Goal: Contribute content

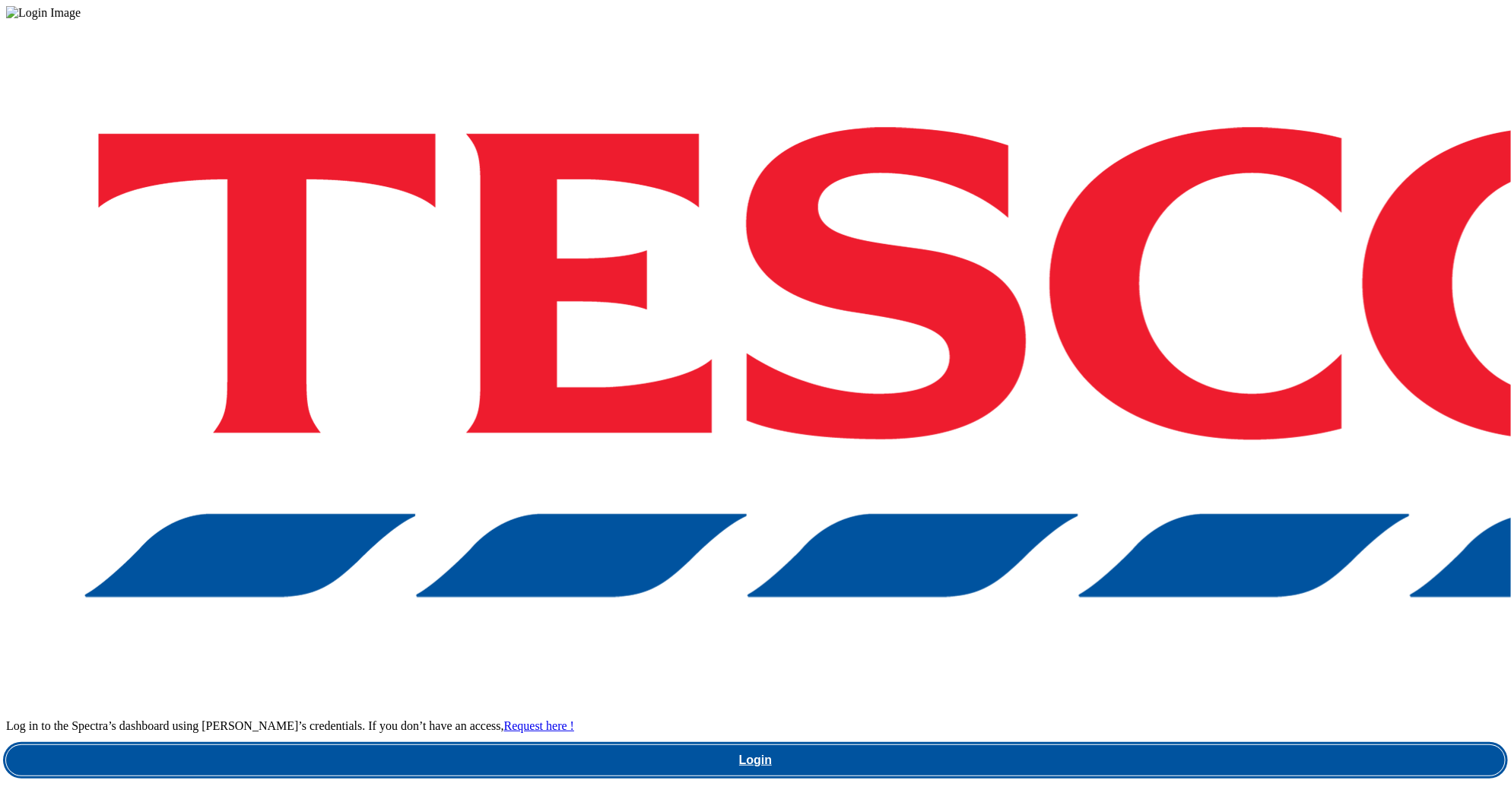
click at [1102, 745] on link "Login" at bounding box center [755, 760] width 1500 height 31
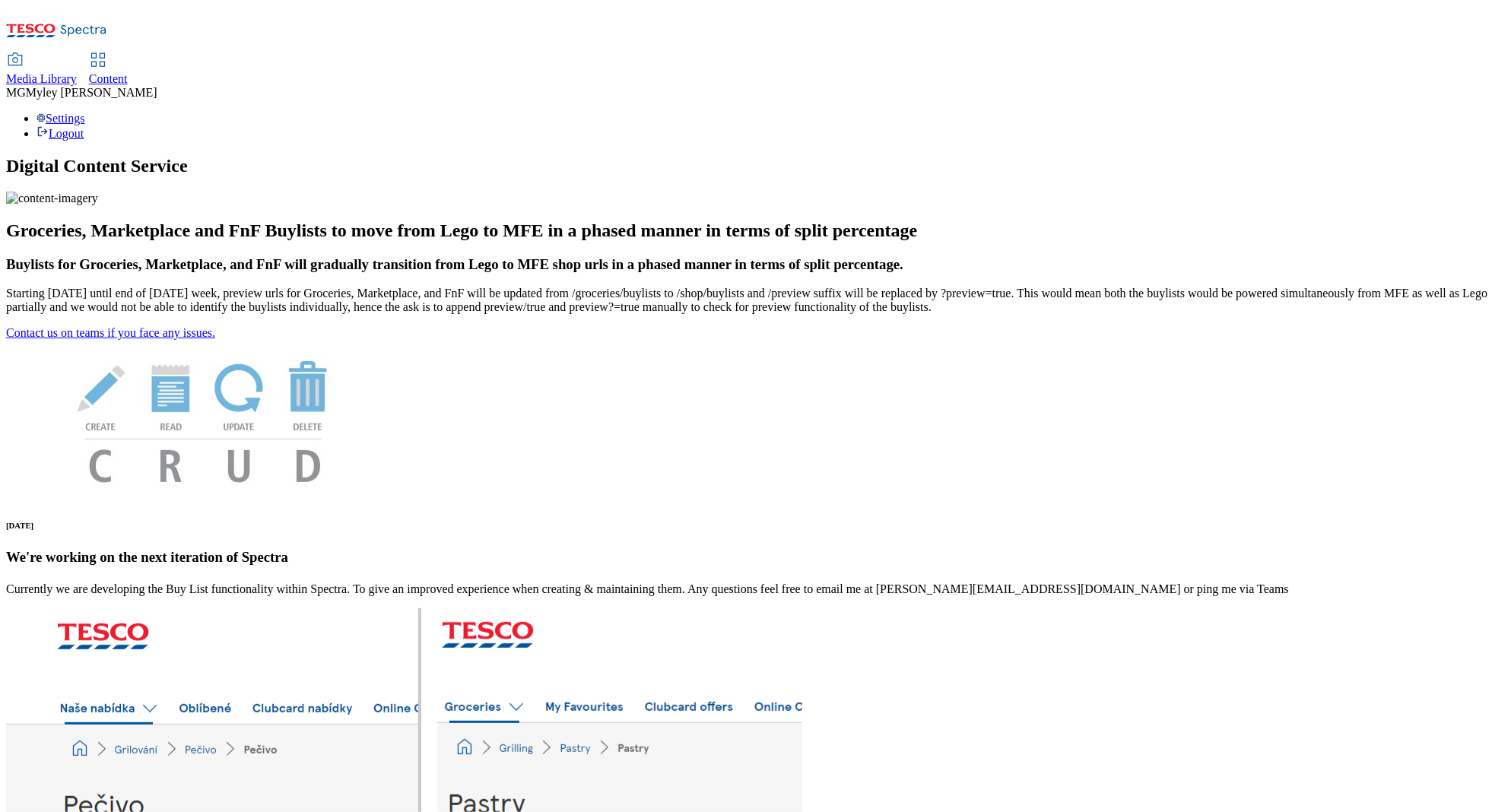
click at [76, 73] on div "Media Library" at bounding box center [41, 79] width 71 height 13
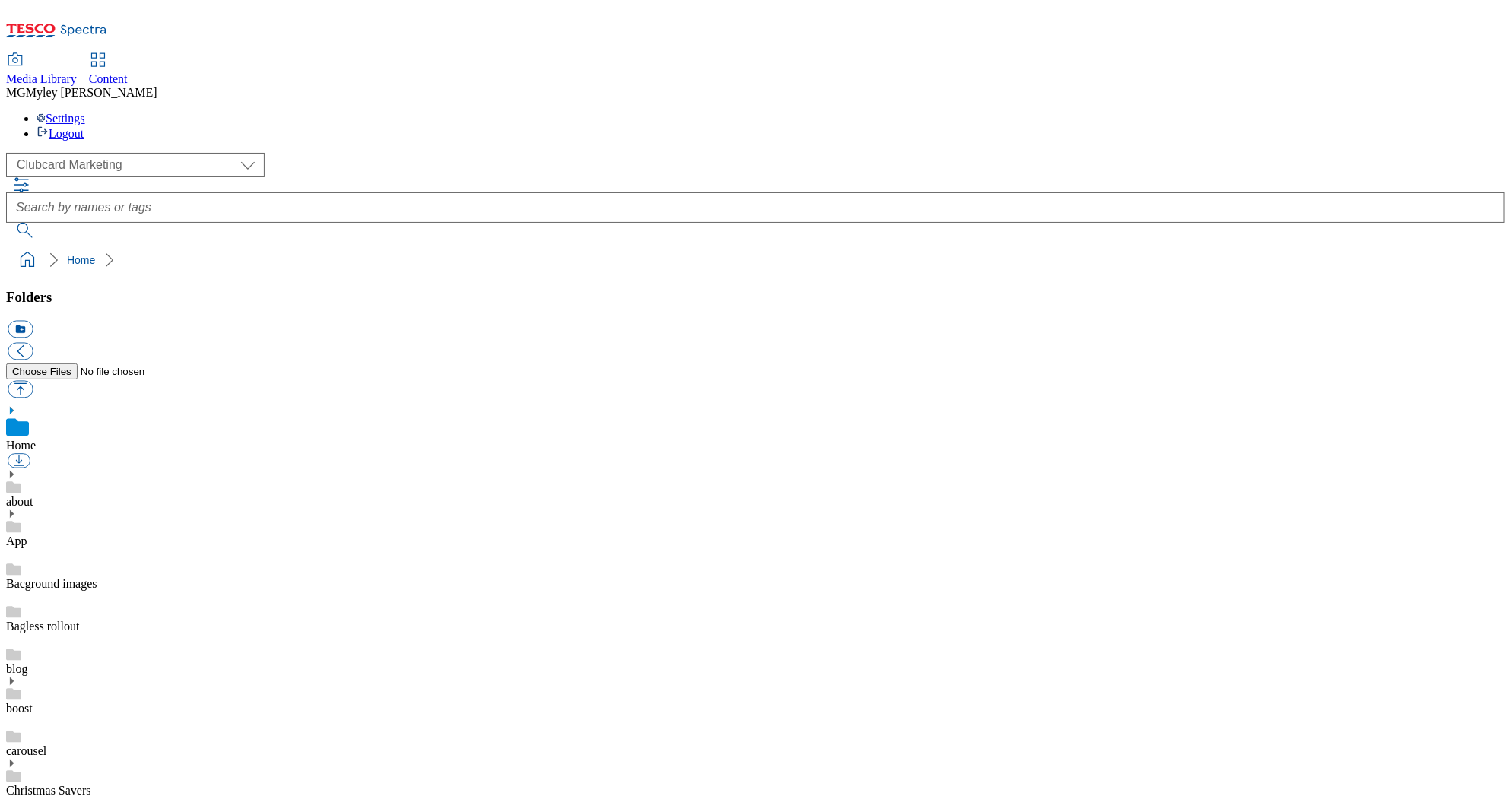
scroll to position [2, 0]
click at [125, 153] on select "Clubcard Marketing Dotcom UK GHS Marketing UK GHS ROI iGHS Marketing CE MCA CZ …" at bounding box center [135, 164] width 259 height 24
select select "flare-ghs-roi"
click at [17, 588] on icon at bounding box center [10, 593] width 10 height 10
click at [111, 749] on div "APM" at bounding box center [755, 768] width 1500 height 39
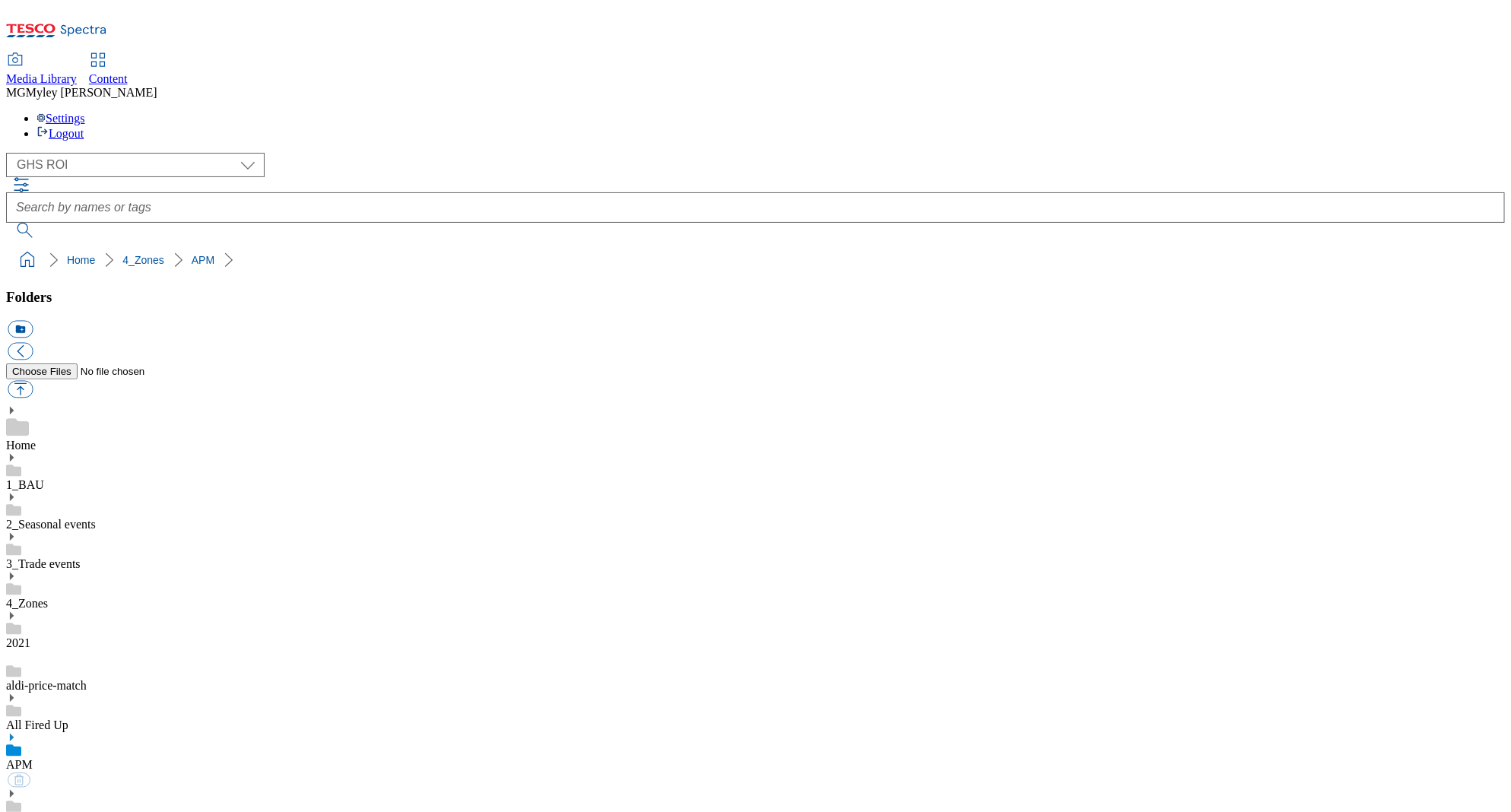
click at [17, 732] on icon at bounding box center [10, 737] width 10 height 10
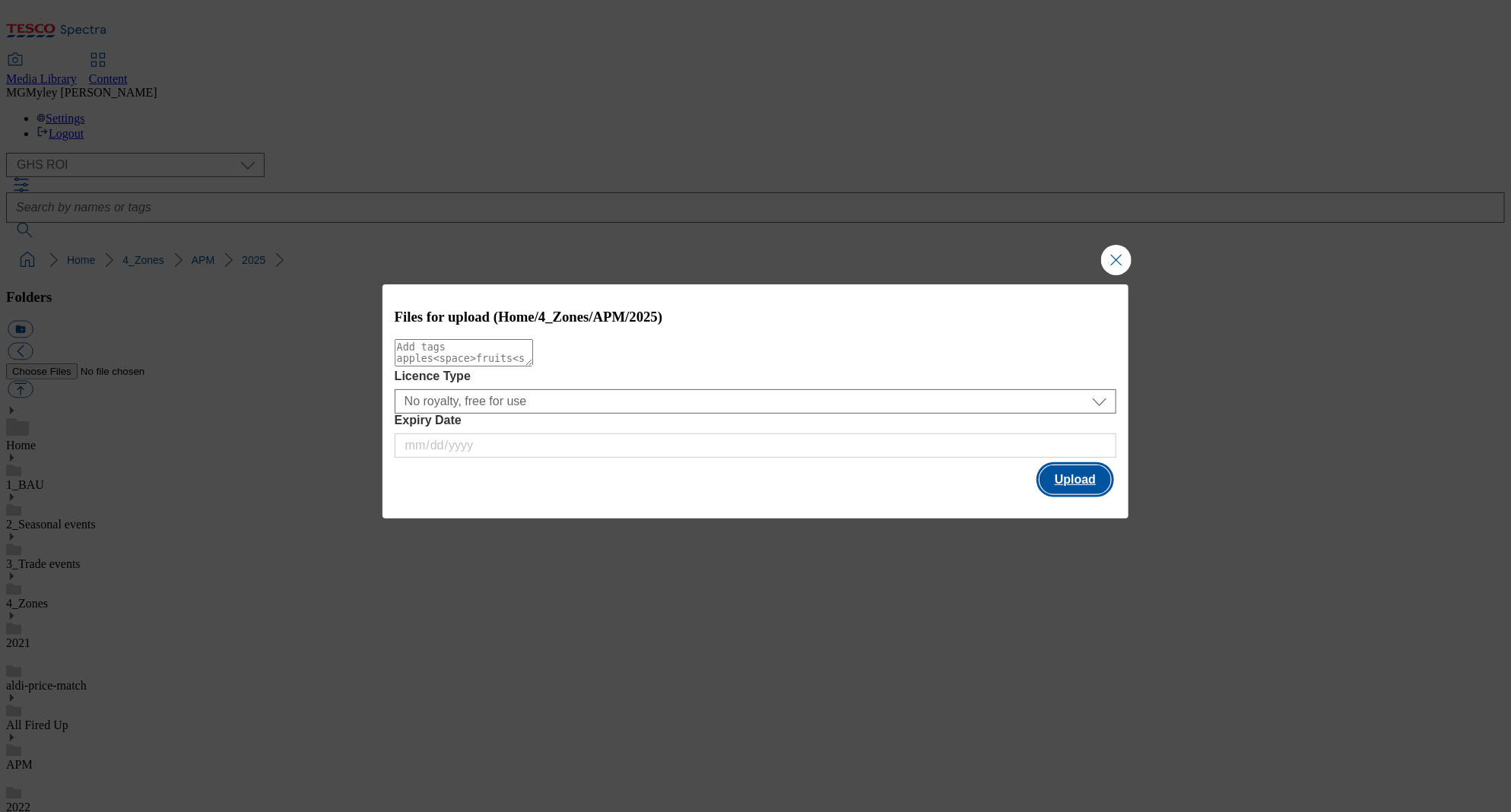
click at [1070, 477] on button "Upload" at bounding box center [1075, 480] width 72 height 29
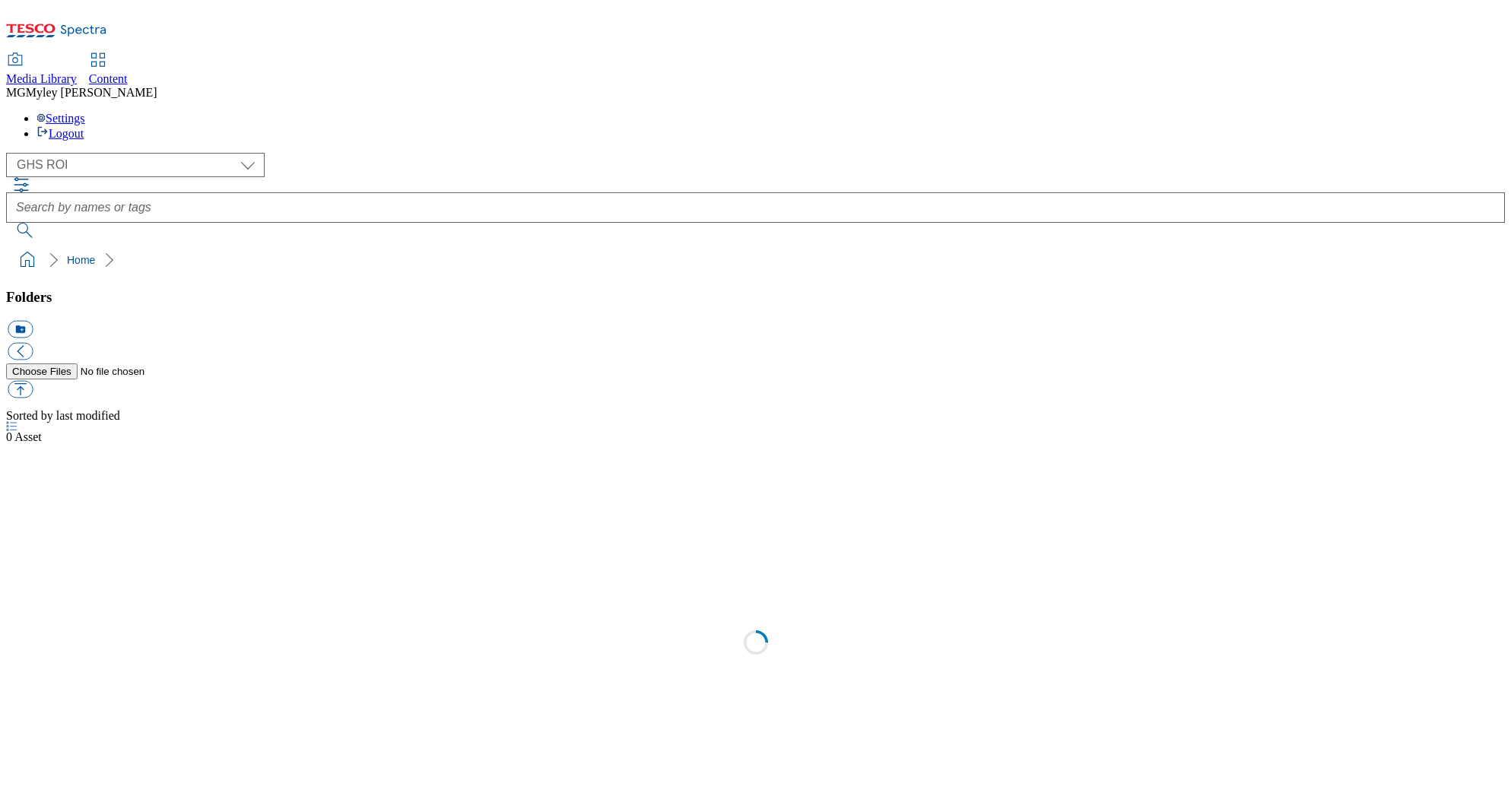
select select "flare-ghs-roi"
